Goal: Task Accomplishment & Management: Manage account settings

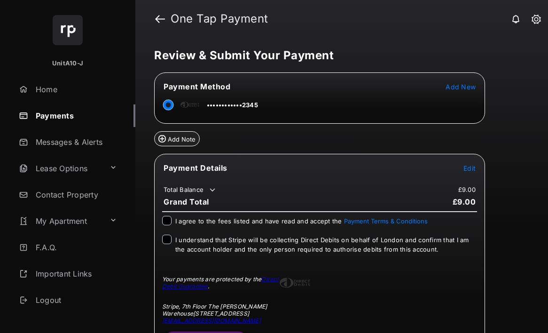
click at [460, 87] on span "Add New" at bounding box center [460, 87] width 30 height 8
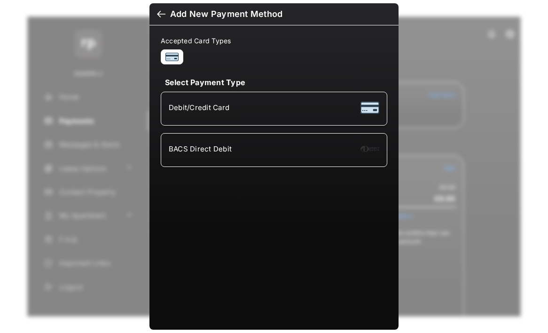
click at [170, 14] on div "Add New Payment Method" at bounding box center [226, 14] width 112 height 10
click at [164, 21] on h6 "Add New Payment Method" at bounding box center [273, 14] width 249 height 22
click at [82, 146] on div "Add New Payment Method Accepted Card Types Select Payment Type Debit/Credit Car…" at bounding box center [274, 166] width 548 height 333
click at [160, 19] on div at bounding box center [161, 15] width 8 height 10
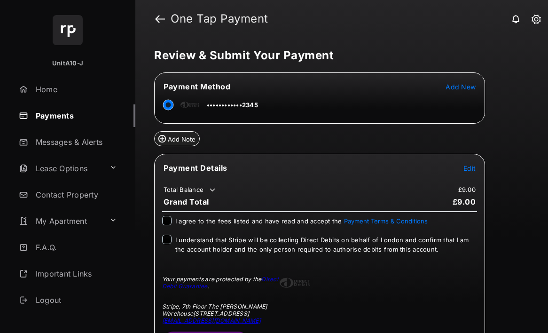
click at [80, 119] on link "Payments" at bounding box center [75, 115] width 120 height 23
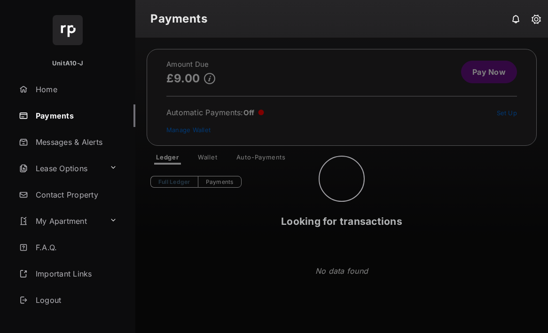
click at [235, 159] on div "Looking for transactions" at bounding box center [341, 185] width 413 height 295
click at [215, 164] on div "Looking for transactions" at bounding box center [341, 185] width 413 height 295
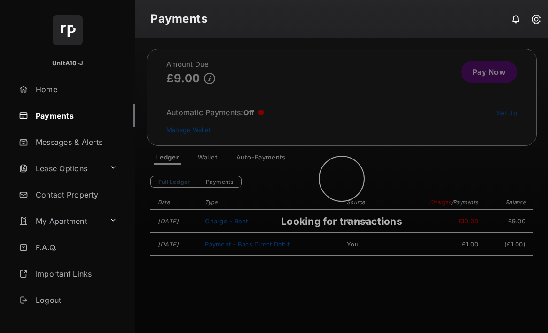
click at [212, 161] on div "Looking for transactions" at bounding box center [341, 185] width 413 height 295
click at [212, 160] on div "Looking for transactions" at bounding box center [341, 185] width 413 height 295
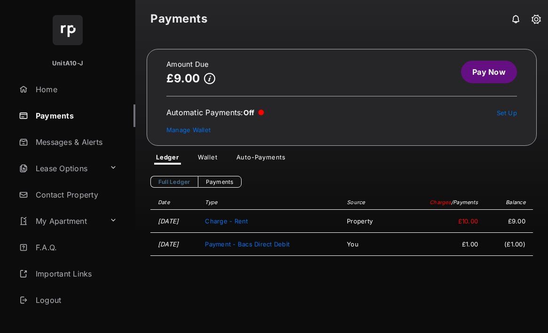
click at [205, 160] on link "Wallet" at bounding box center [207, 158] width 35 height 11
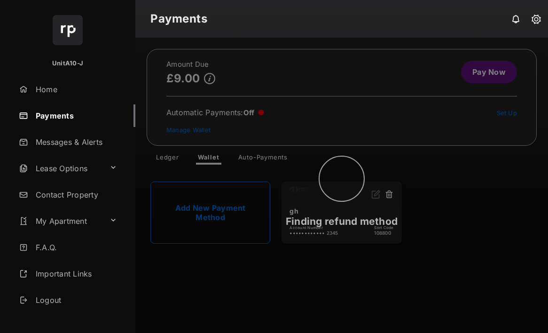
click at [390, 191] on div "Finding refund method" at bounding box center [341, 185] width 413 height 295
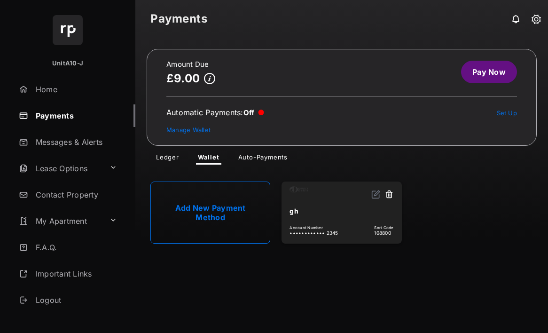
click at [391, 196] on button at bounding box center [388, 194] width 9 height 11
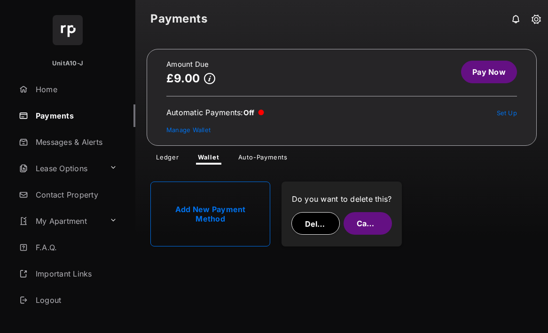
click at [294, 211] on div "Do you want to delete this? Delete Cancel" at bounding box center [341, 213] width 104 height 49
click at [314, 221] on button "Delete" at bounding box center [315, 223] width 48 height 23
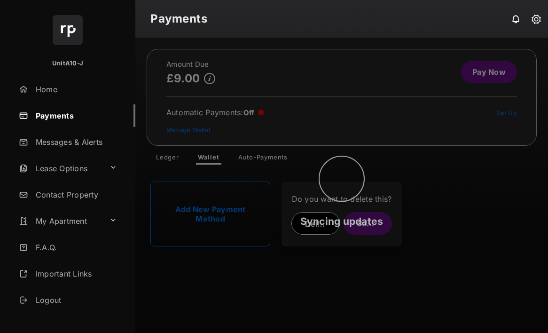
click at [273, 159] on div "Syncing updates" at bounding box center [341, 185] width 413 height 295
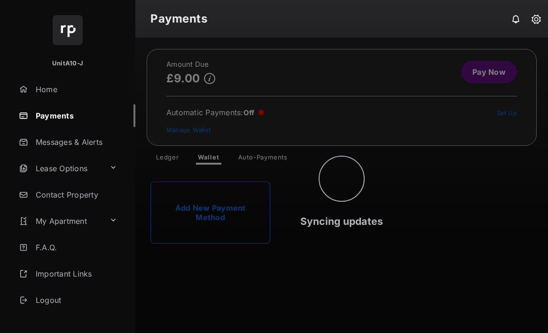
click at [273, 159] on div "Syncing updates" at bounding box center [341, 185] width 413 height 295
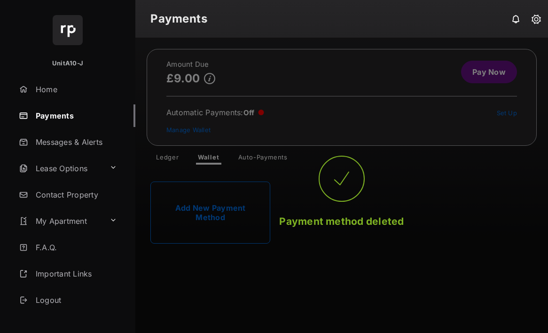
click at [482, 78] on div "Payment method deleted" at bounding box center [341, 185] width 413 height 295
click at [448, 104] on div "Payment method deleted" at bounding box center [341, 185] width 413 height 295
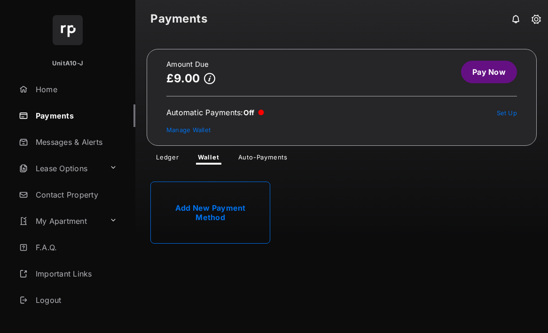
click at [487, 78] on link "Pay Now" at bounding box center [489, 72] width 56 height 23
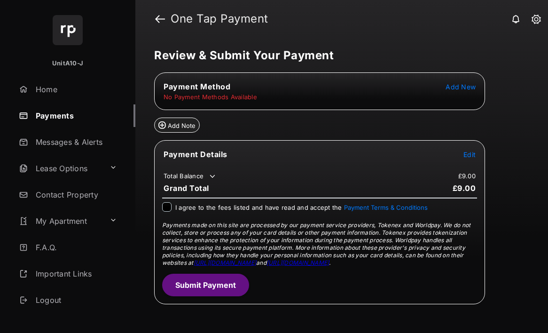
click at [464, 86] on span "Add New" at bounding box center [460, 87] width 30 height 8
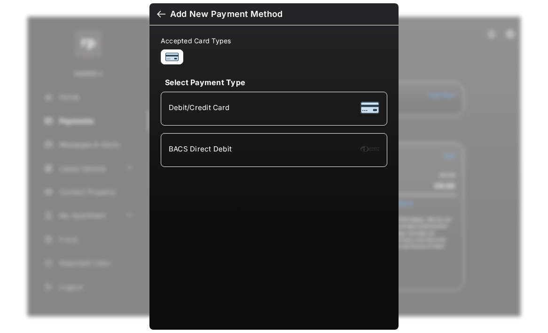
click at [235, 146] on div "BACS Direct Debit" at bounding box center [274, 150] width 211 height 18
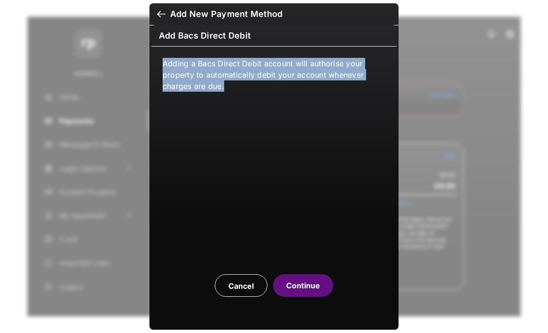
drag, startPoint x: 167, startPoint y: 54, endPoint x: 276, endPoint y: 93, distance: 116.4
click at [276, 93] on div "Adding a Bacs Direct Debit account will authorise your property to automaticall…" at bounding box center [273, 155] width 245 height 216
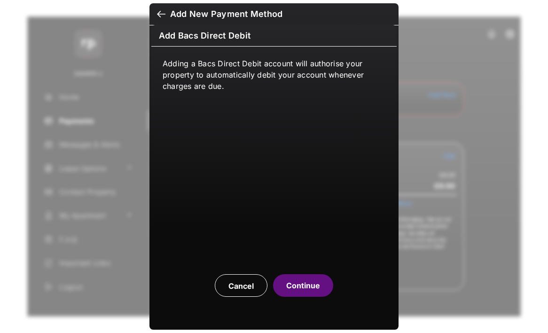
click at [276, 93] on div "Adding a Bacs Direct Debit account will authorise your property to automaticall…" at bounding box center [273, 155] width 245 height 216
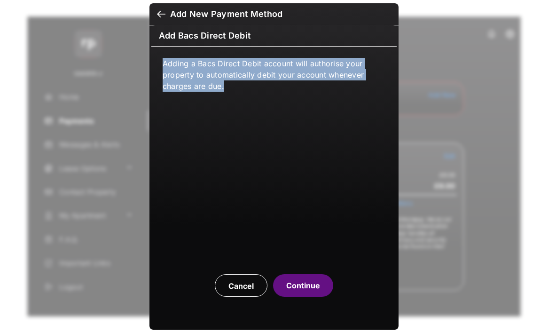
click at [276, 93] on div "Adding a Bacs Direct Debit account will authorise your property to automaticall…" at bounding box center [273, 155] width 245 height 216
click at [313, 292] on button "Continue" at bounding box center [303, 285] width 60 height 23
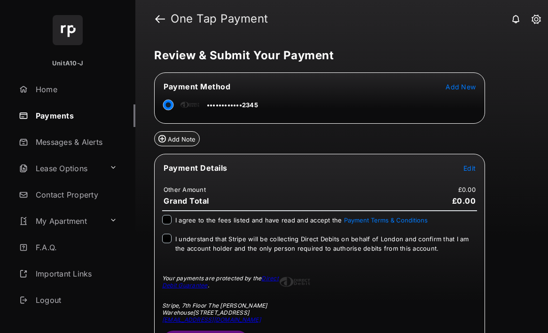
click at [51, 116] on link "Payments" at bounding box center [75, 115] width 120 height 23
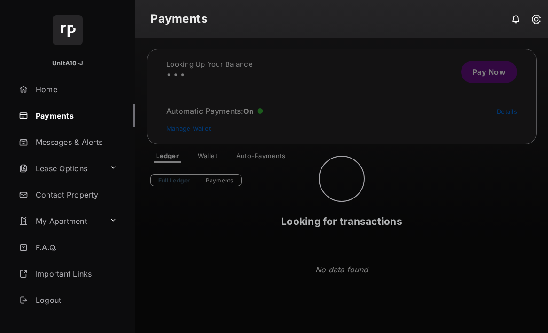
drag, startPoint x: 219, startPoint y: 121, endPoint x: 280, endPoint y: 119, distance: 60.7
click at [280, 119] on div "Looking for transactions" at bounding box center [341, 185] width 413 height 295
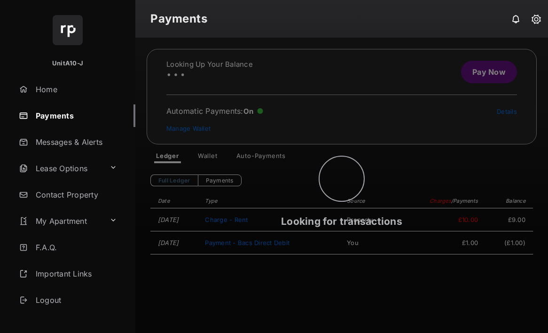
click at [204, 160] on div "Looking for transactions" at bounding box center [341, 185] width 413 height 295
click at [215, 156] on div "Finding payment methods" at bounding box center [341, 185] width 413 height 295
click at [210, 156] on div "Finding payment methods" at bounding box center [341, 185] width 413 height 295
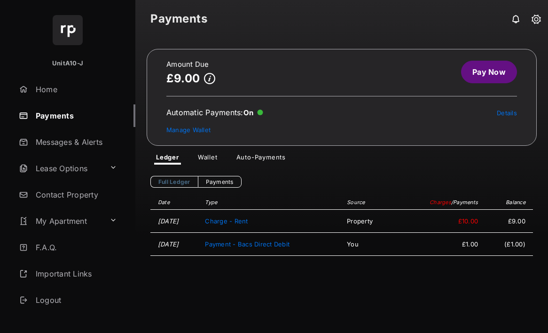
click at [209, 159] on link "Wallet" at bounding box center [207, 158] width 35 height 11
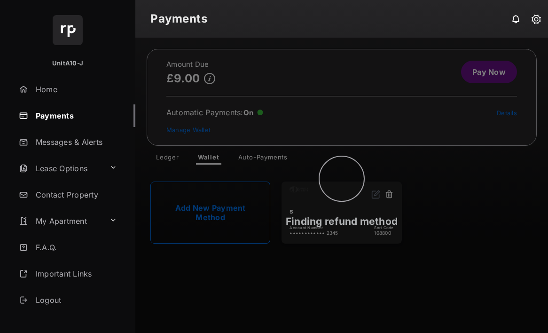
click at [381, 189] on div "Finding refund method" at bounding box center [341, 185] width 413 height 295
click at [390, 201] on div "Finding refund method" at bounding box center [341, 185] width 413 height 295
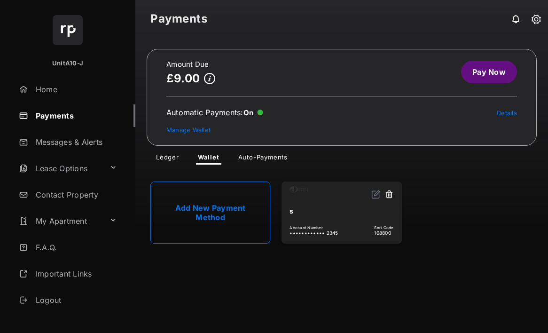
click at [392, 198] on button at bounding box center [388, 194] width 9 height 11
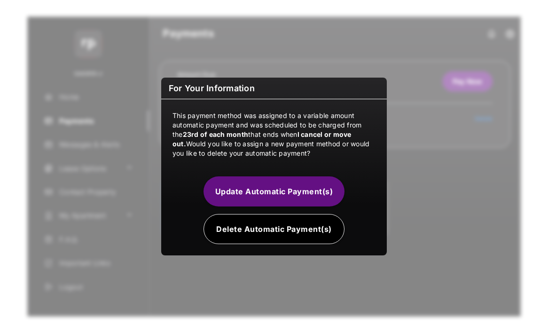
click at [257, 228] on button "Delete Automatic Payment(s)" at bounding box center [273, 229] width 141 height 30
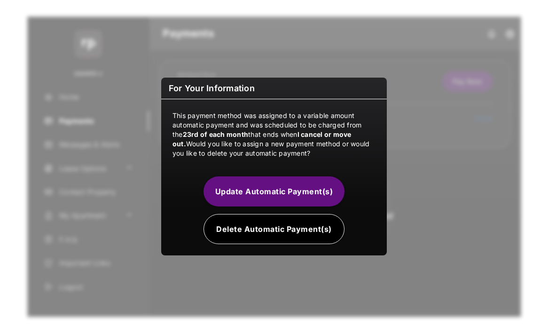
click at [262, 231] on button "Delete Automatic Payment(s)" at bounding box center [273, 229] width 141 height 30
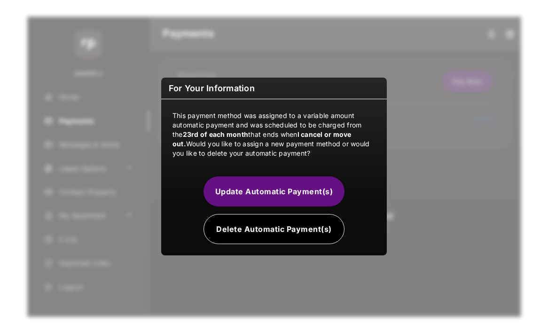
click at [469, 208] on div "For Your Information This payment method was assigned to a variable amount auto…" at bounding box center [274, 166] width 548 height 333
